Goal: Information Seeking & Learning: Learn about a topic

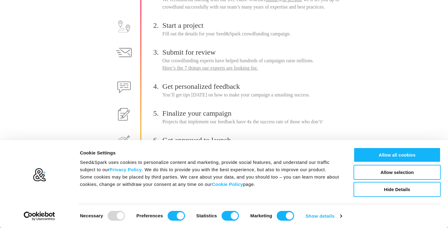
scroll to position [117, 0]
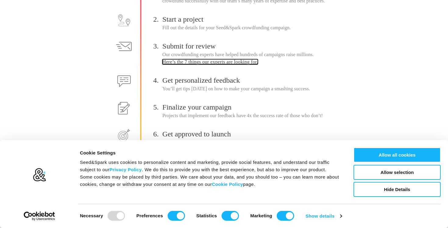
click at [232, 61] on link "Here’s the 7 things our experts are looking for." at bounding box center [210, 61] width 96 height 5
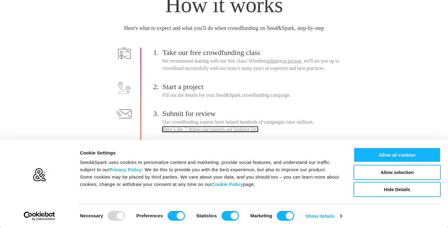
scroll to position [0, 0]
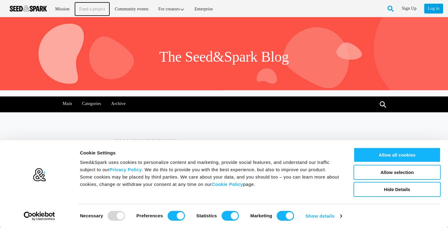
click at [89, 7] on link "Fund a project" at bounding box center [92, 8] width 34 height 13
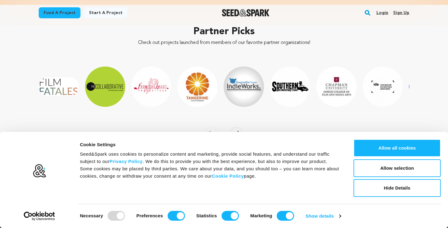
scroll to position [1000, 0]
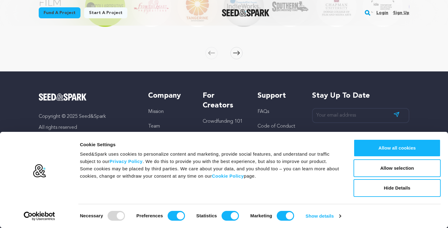
click at [260, 109] on link "FAQs" at bounding box center [263, 111] width 12 height 5
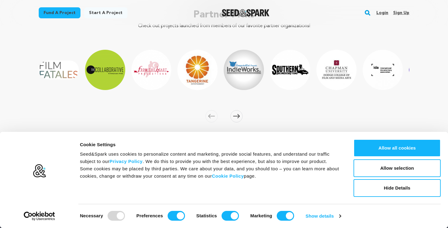
scroll to position [1000, 0]
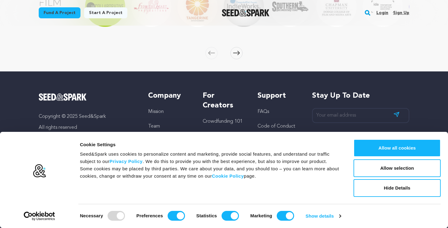
click at [230, 120] on link "Crowdfunding 101" at bounding box center [223, 121] width 40 height 5
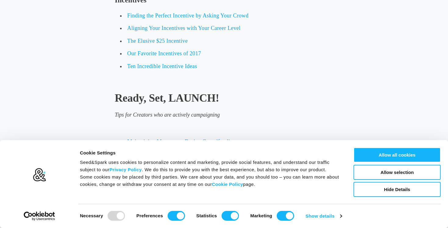
scroll to position [1909, 0]
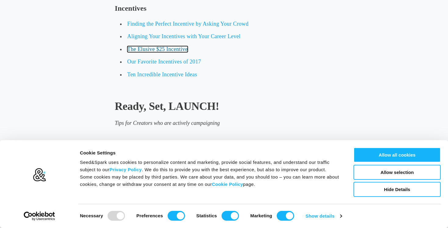
click at [172, 49] on span "The Elusive $25 Incentive" at bounding box center [157, 49] width 60 height 6
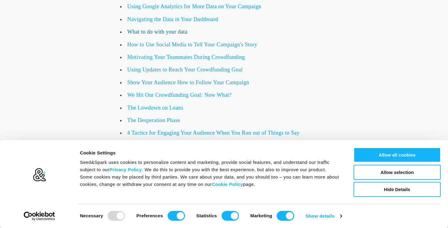
scroll to position [2120, 0]
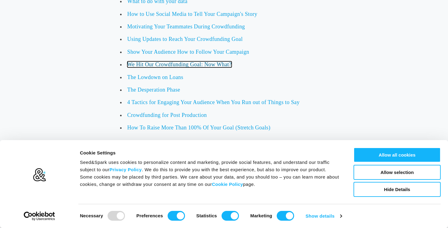
click at [184, 61] on span "We Hit Our Crowdfunding Goal: Now What?" at bounding box center [179, 64] width 104 height 6
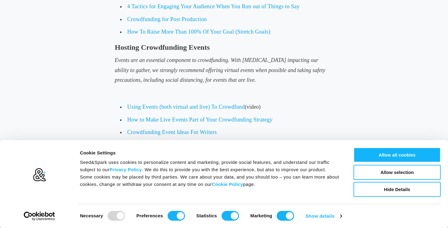
scroll to position [2224, 0]
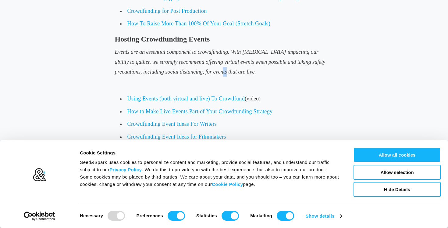
click at [208, 74] on span "Events are an essential component to crowdfunding. With [MEDICAL_DATA] impactin…" at bounding box center [220, 62] width 211 height 26
copy span "t"
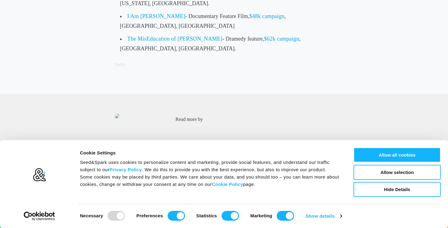
scroll to position [3019, 0]
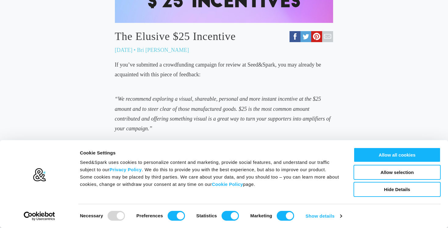
scroll to position [220, 0]
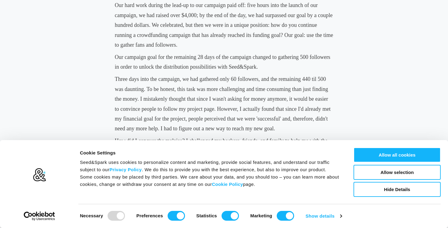
scroll to position [333, 0]
